Goal: Transaction & Acquisition: Purchase product/service

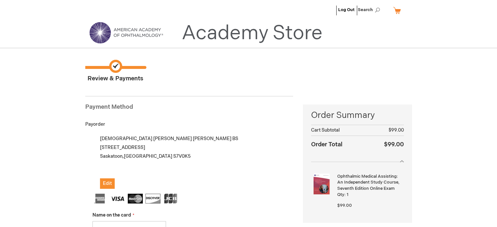
click at [398, 9] on link "My Cart" at bounding box center [400, 10] width 16 height 11
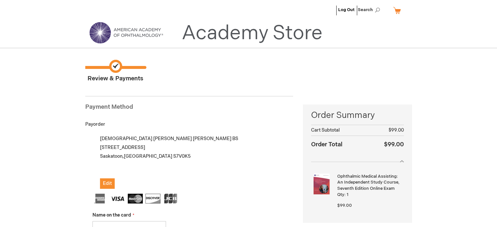
click at [330, 8] on ul "Log Out Search" at bounding box center [248, 11] width 337 height 23
click at [142, 40] on img at bounding box center [126, 33] width 78 height 24
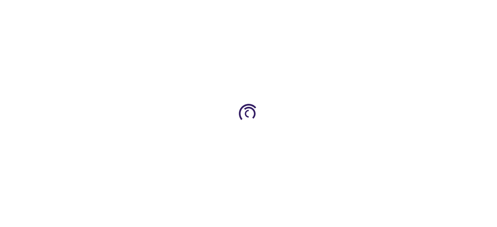
type input "0"
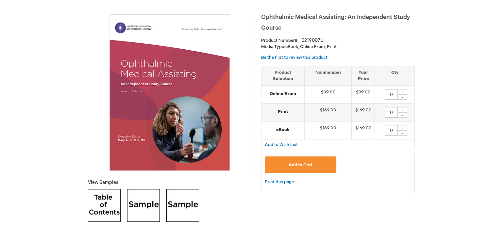
scroll to position [88, 0]
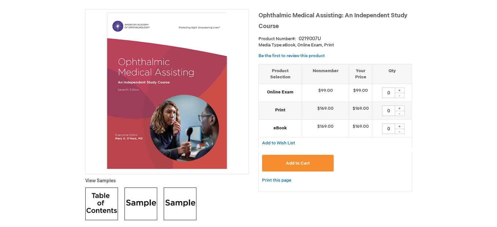
click at [403, 90] on div "+" at bounding box center [400, 91] width 10 height 6
type input "1"
click at [313, 160] on button "Add to Cart" at bounding box center [298, 163] width 72 height 17
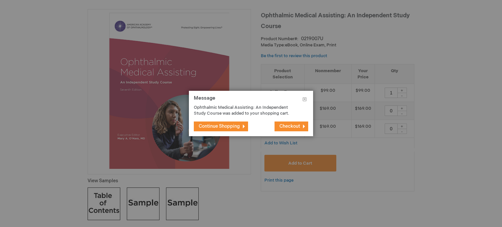
click at [290, 128] on span "Checkout" at bounding box center [290, 127] width 21 height 6
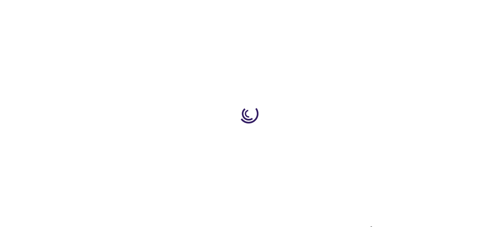
select select "CA"
select select "77"
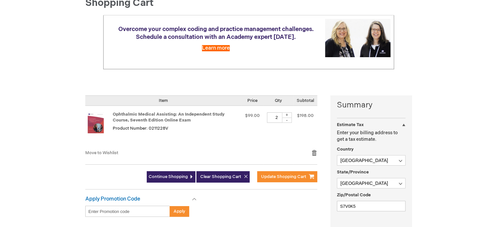
scroll to position [75, 0]
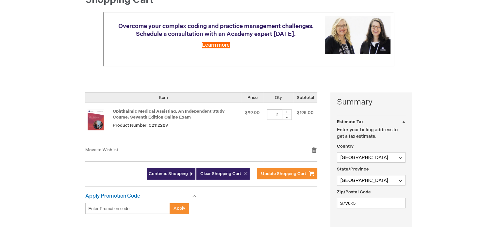
click at [0, 153] on div at bounding box center [0, 153] width 0 height 0
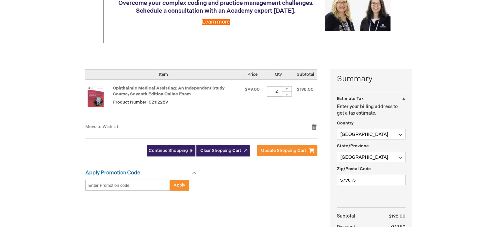
scroll to position [97, 0]
click at [0, 130] on div at bounding box center [0, 130] width 0 height 0
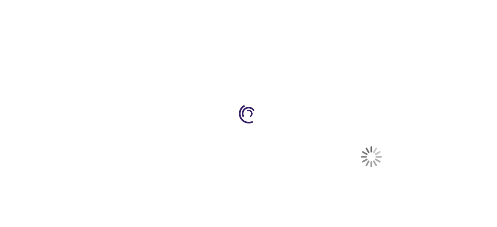
select select "CA"
select select "77"
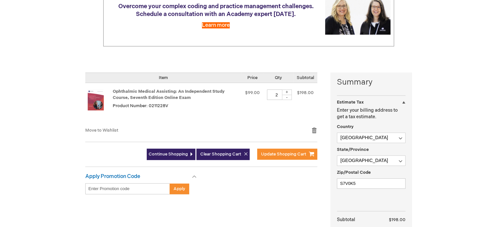
scroll to position [112, 0]
click at [0, 115] on div at bounding box center [0, 115] width 0 height 0
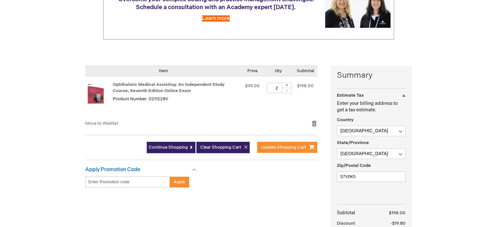
scroll to position [121, 0]
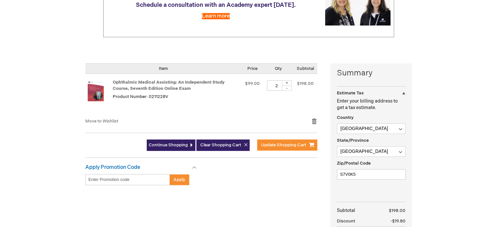
click at [286, 89] on div "-" at bounding box center [287, 88] width 10 height 5
type input "1"
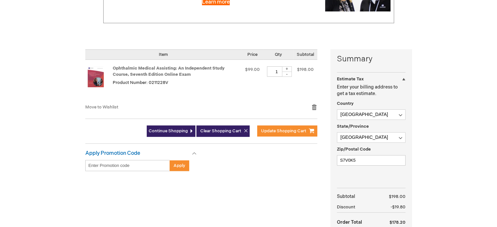
scroll to position [169, 0]
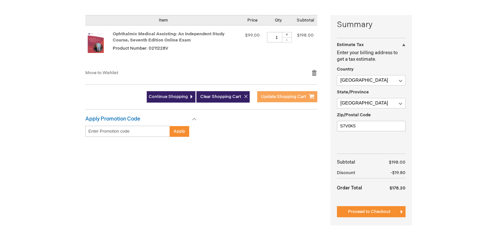
click at [277, 95] on span "Update Shopping Cart" at bounding box center [283, 96] width 45 height 5
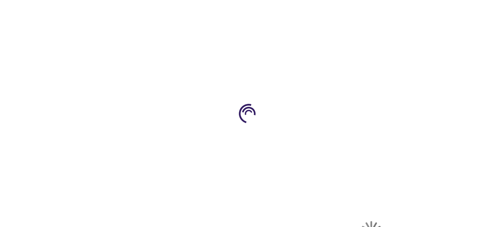
select select "CA"
select select "77"
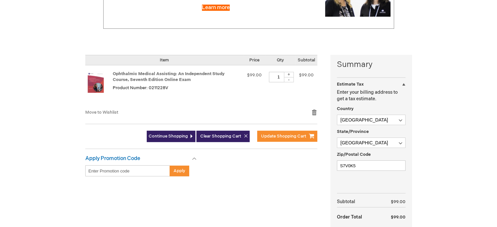
scroll to position [161, 0]
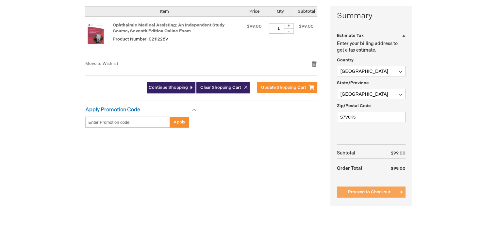
click at [349, 192] on span "Proceed to Checkout" at bounding box center [369, 192] width 43 height 5
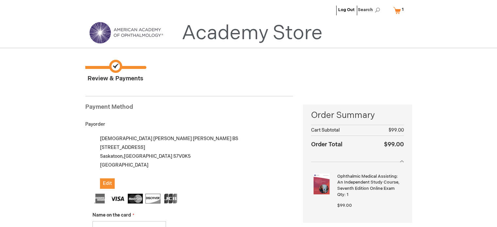
click at [400, 15] on link "My Cart 1 1 items" at bounding box center [400, 10] width 16 height 11
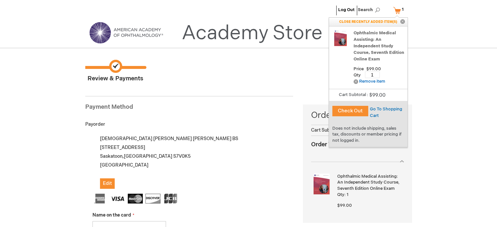
click at [352, 56] on div "Ophthalmic Medical Assisting: An Independent Study Course, Seventh Edition Onli…" at bounding box center [369, 54] width 72 height 48
click at [347, 108] on button "Check Out" at bounding box center [351, 111] width 36 height 10
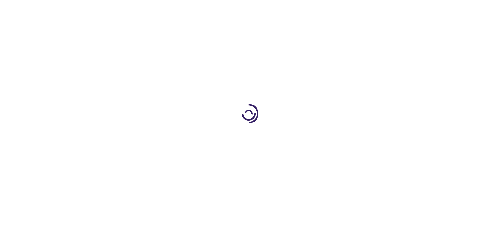
select select "CA"
select select "77"
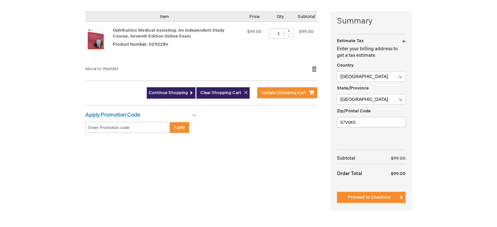
scroll to position [156, 0]
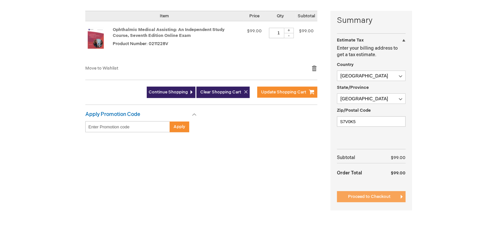
click at [358, 195] on span "Proceed to Checkout" at bounding box center [369, 196] width 43 height 5
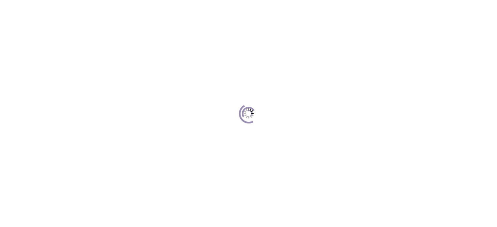
scroll to position [89, 0]
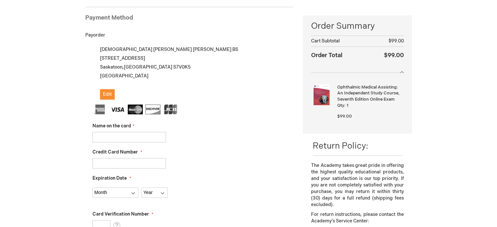
click at [135, 129] on div "Name on the card" at bounding box center [193, 133] width 201 height 20
click at [136, 136] on input "Name on the card" at bounding box center [130, 137] width 74 height 10
type input "Muhammad A Mehdi"
click at [136, 166] on input "Credit Card Number" at bounding box center [130, 163] width 74 height 10
type input "5181271167926572"
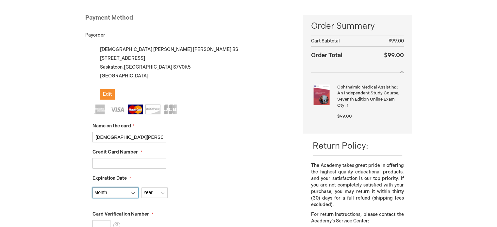
click at [119, 193] on select "Month 01 - January 02 - February 03 - March 04 - April 05 - May 06 - June 07 - …" at bounding box center [116, 193] width 46 height 10
select select "3"
click at [93, 188] on select "Month 01 - January 02 - February 03 - March 04 - April 05 - May 06 - June 07 - …" at bounding box center [116, 193] width 46 height 10
click at [158, 190] on select "Year 2025 2026 2027 2028 2029 2030 2031 2032 2033 2034 2035" at bounding box center [155, 193] width 26 height 10
select select "2031"
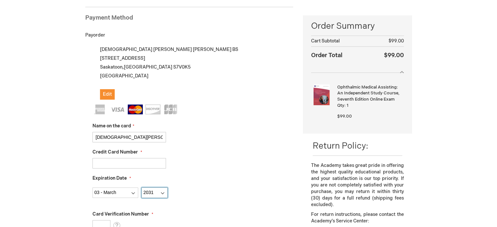
click at [142, 188] on select "Year 2025 2026 2027 2028 2029 2030 2031 2032 2033 2034 2035" at bounding box center [155, 193] width 26 height 10
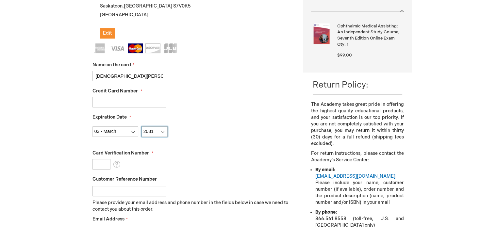
scroll to position [151, 0]
click at [102, 163] on input "Card Verification Number" at bounding box center [102, 164] width 18 height 10
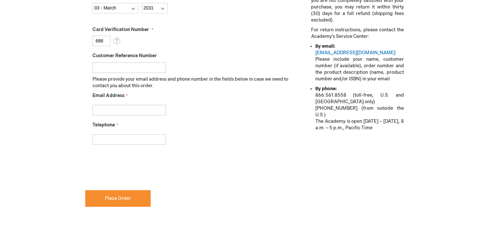
scroll to position [274, 0]
type input "688"
click at [129, 113] on input "Email Address" at bounding box center [130, 110] width 74 height 10
type input "mamehdi1512@gmail.com"
type input "3062034727"
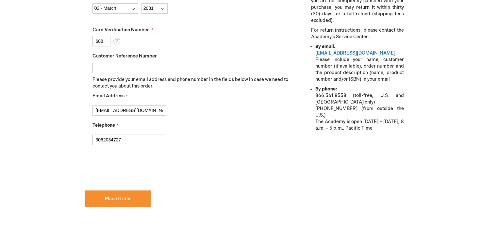
checkbox input "true"
click at [113, 191] on button "Place Order" at bounding box center [117, 199] width 65 height 17
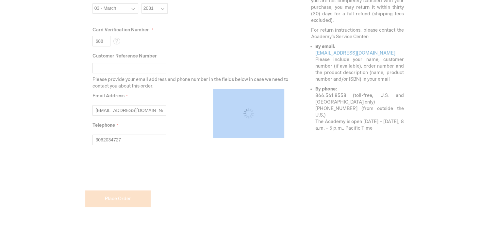
click at [113, 191] on div "Please wait..." at bounding box center [248, 113] width 497 height 227
click at [269, 175] on div "Please wait..." at bounding box center [248, 113] width 497 height 227
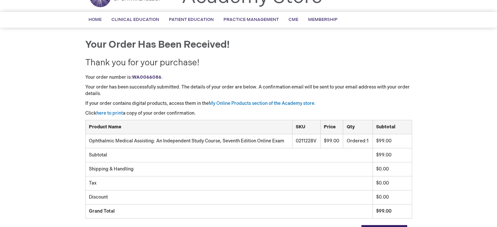
scroll to position [36, 0]
